Goal: Check status: Check status

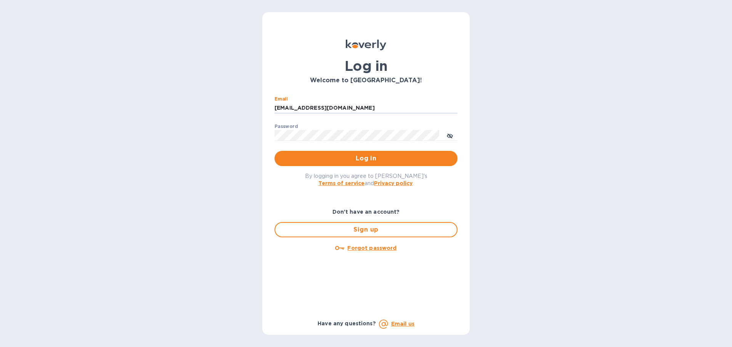
drag, startPoint x: 347, startPoint y: 108, endPoint x: 260, endPoint y: 108, distance: 87.3
click at [260, 108] on div "Log in Welcome to [GEOGRAPHIC_DATA]! Email [EMAIL_ADDRESS][DOMAIN_NAME] ​ Passw…" at bounding box center [366, 173] width 732 height 347
type input "[EMAIL_ADDRESS][DOMAIN_NAME]"
click at [367, 155] on span "Log in" at bounding box center [366, 158] width 171 height 9
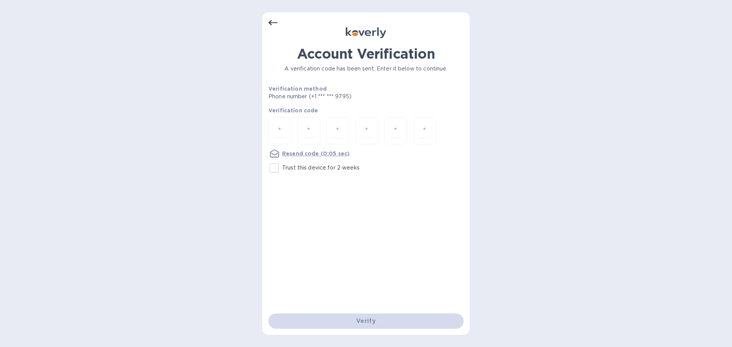
click at [370, 160] on div "Trust this device for 2 weeks" at bounding box center [365, 168] width 195 height 16
click at [274, 132] on div at bounding box center [279, 130] width 23 height 27
type input "8"
type input "6"
type input "1"
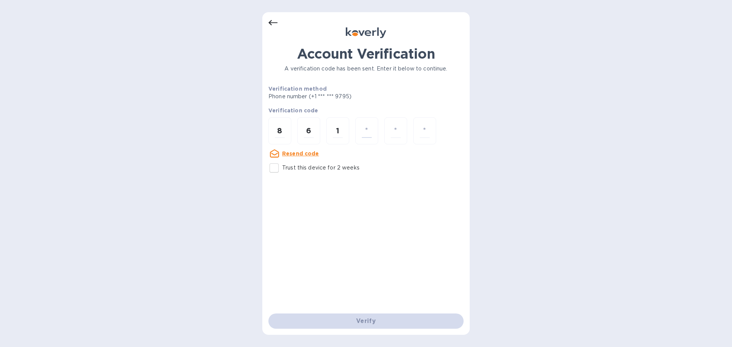
type input "2"
type input "5"
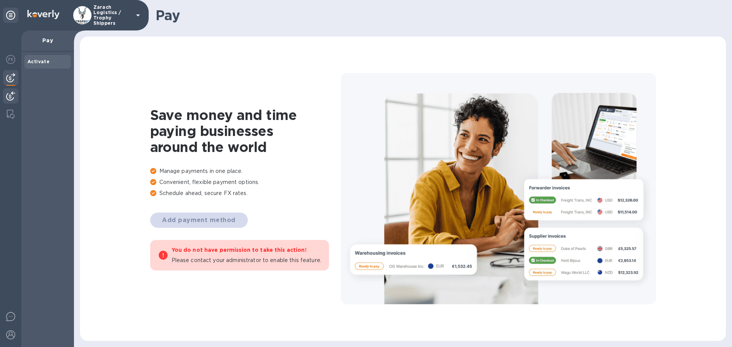
click at [8, 91] on div at bounding box center [10, 96] width 15 height 17
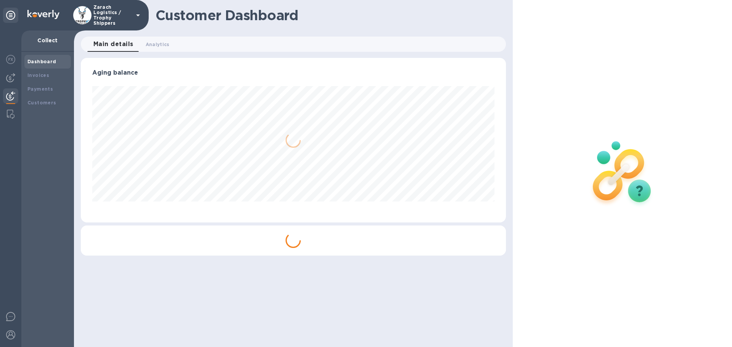
scroll to position [165, 425]
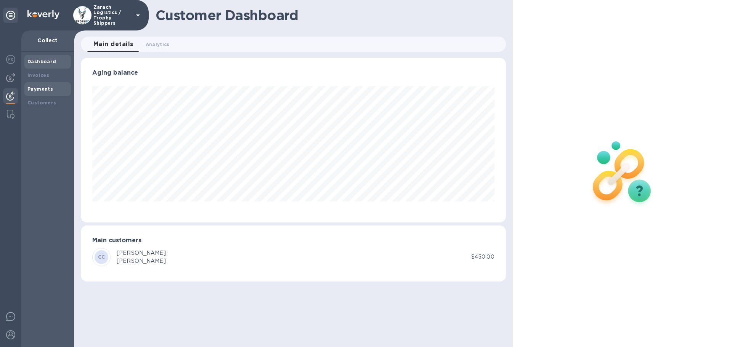
click at [31, 87] on b "Payments" at bounding box center [40, 89] width 26 height 6
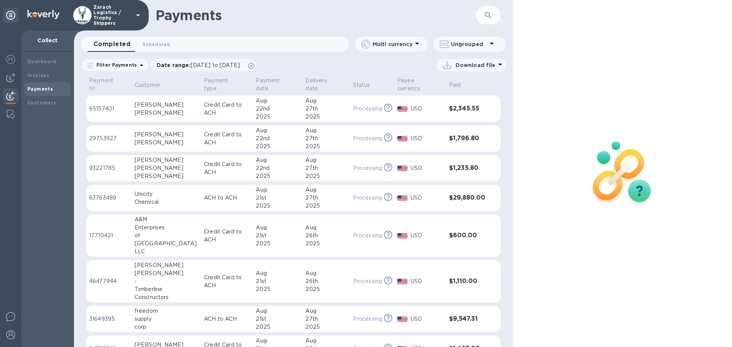
click at [103, 105] on p "65157401" at bounding box center [108, 109] width 39 height 8
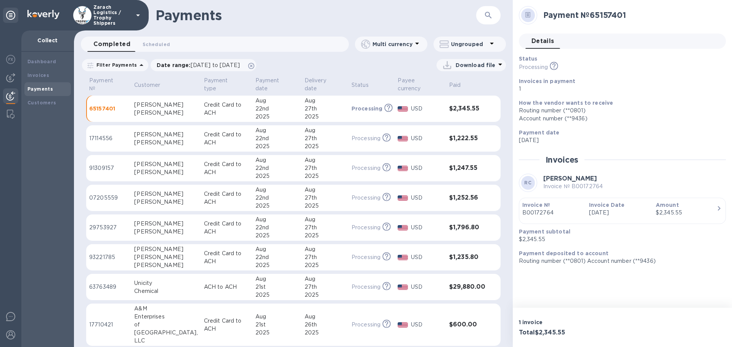
click at [107, 135] on p "17114556" at bounding box center [108, 139] width 39 height 8
click at [108, 164] on p "91309157" at bounding box center [108, 168] width 39 height 8
click at [113, 194] on p "07205559" at bounding box center [108, 198] width 39 height 8
click at [103, 135] on p "17114556" at bounding box center [108, 139] width 39 height 8
click at [101, 164] on p "91309157" at bounding box center [108, 168] width 39 height 8
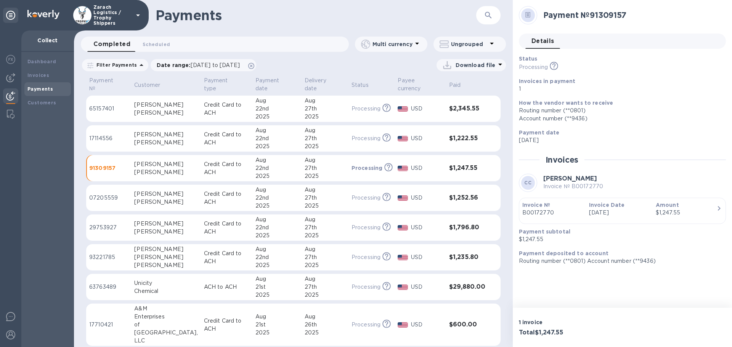
click at [114, 194] on p "07205559" at bounding box center [108, 198] width 39 height 8
